Goal: Information Seeking & Learning: Learn about a topic

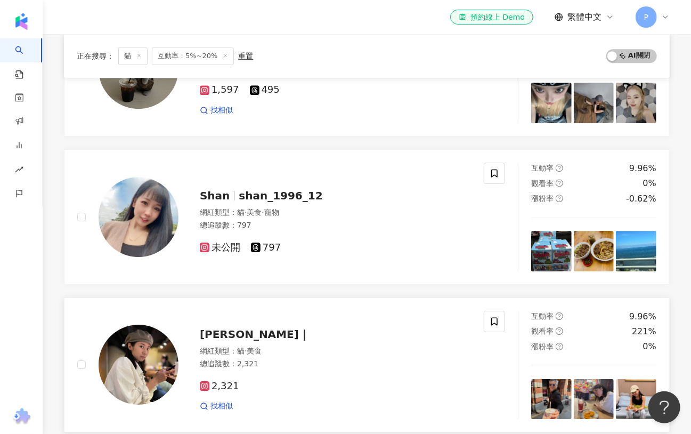
click at [627, 388] on img at bounding box center [636, 399] width 40 height 40
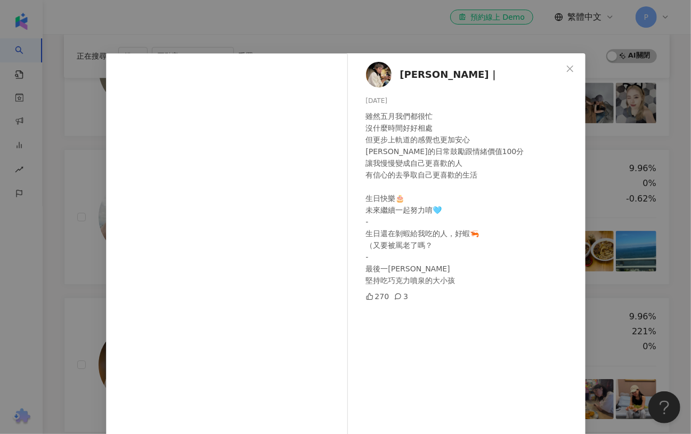
click at [625, 379] on div "ERIN｜ 2025/5/31 雖然五月我們都很忙 沒什麼時間好好相處 但更步上軌道的感覺也更加安心 謝謝依依的日常鼓勵跟情緒價值100分 讓我慢慢變成自己更…" at bounding box center [345, 217] width 691 height 434
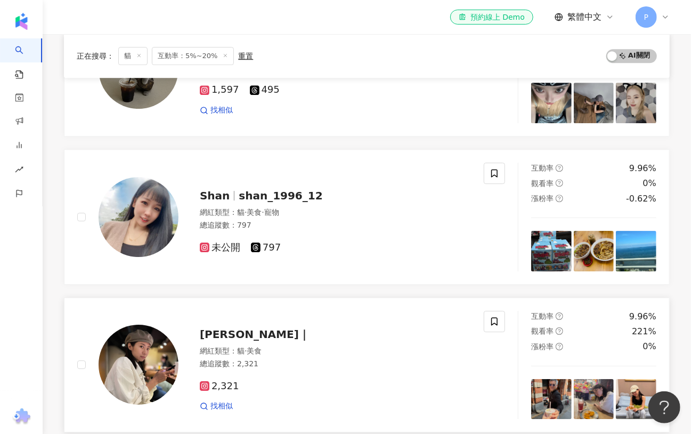
click at [207, 328] on span "ERIN｜" at bounding box center [255, 334] width 110 height 13
